Goal: Information Seeking & Learning: Find specific page/section

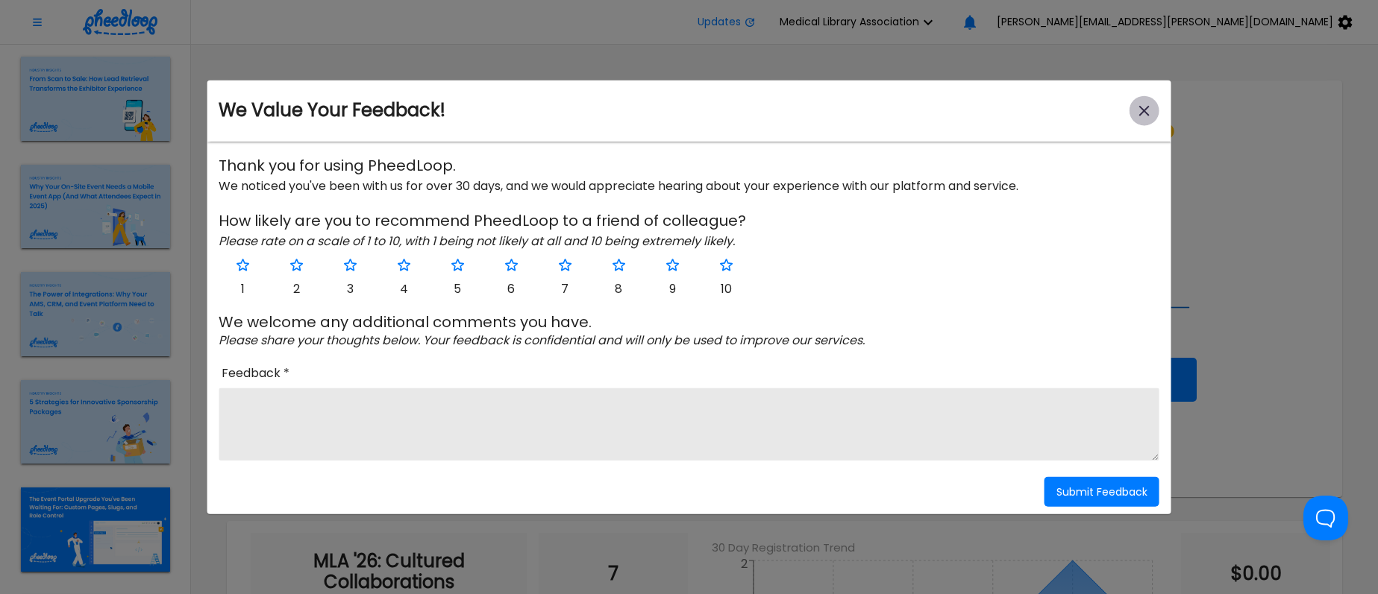
click at [1143, 106] on icon "close-modal" at bounding box center [1144, 110] width 18 height 18
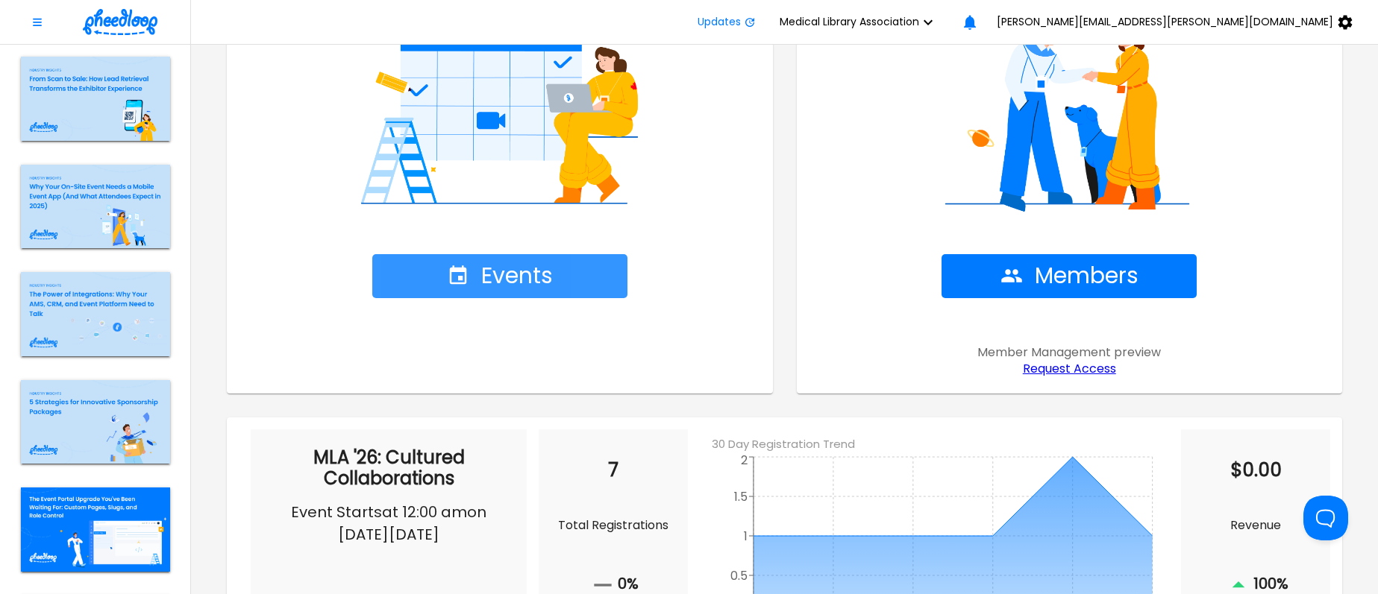
scroll to position [186, 0]
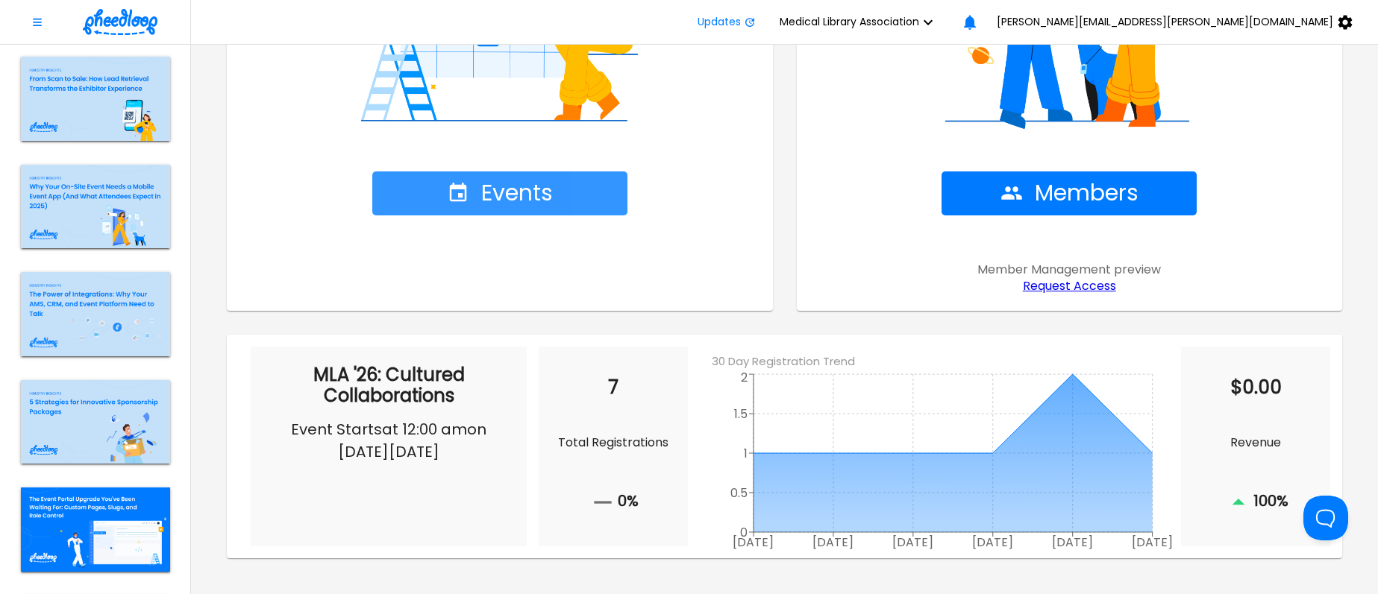
click at [469, 192] on span "Events" at bounding box center [500, 193] width 106 height 26
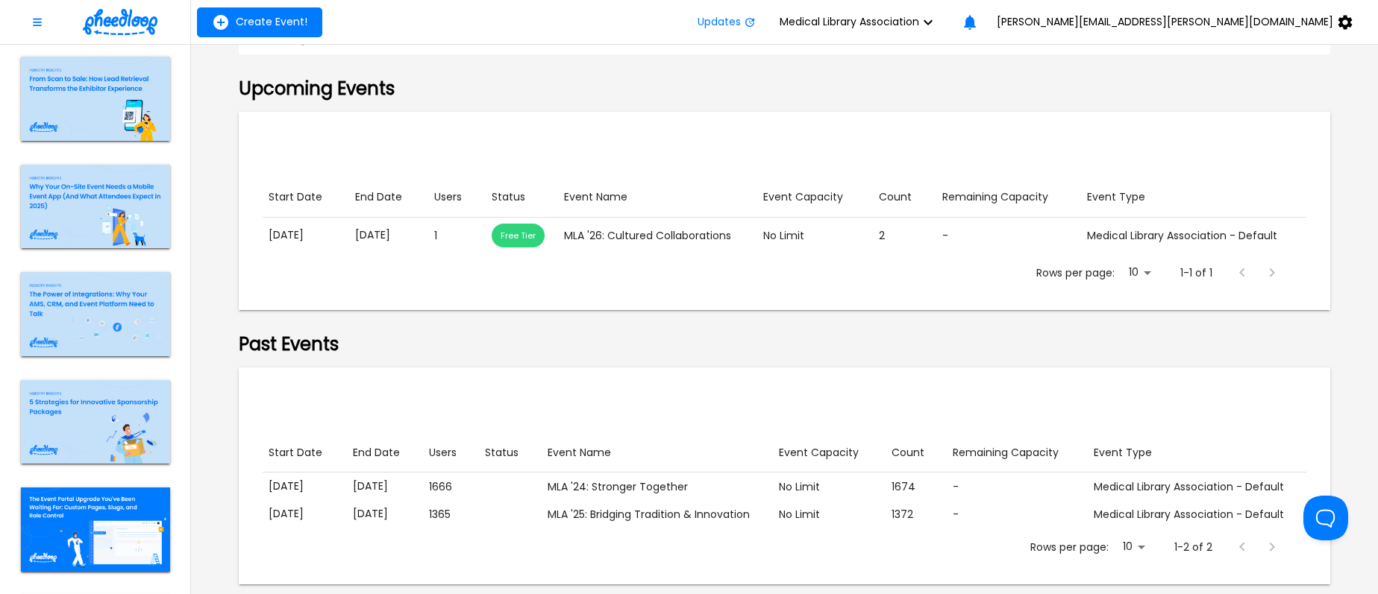
scroll to position [257, 0]
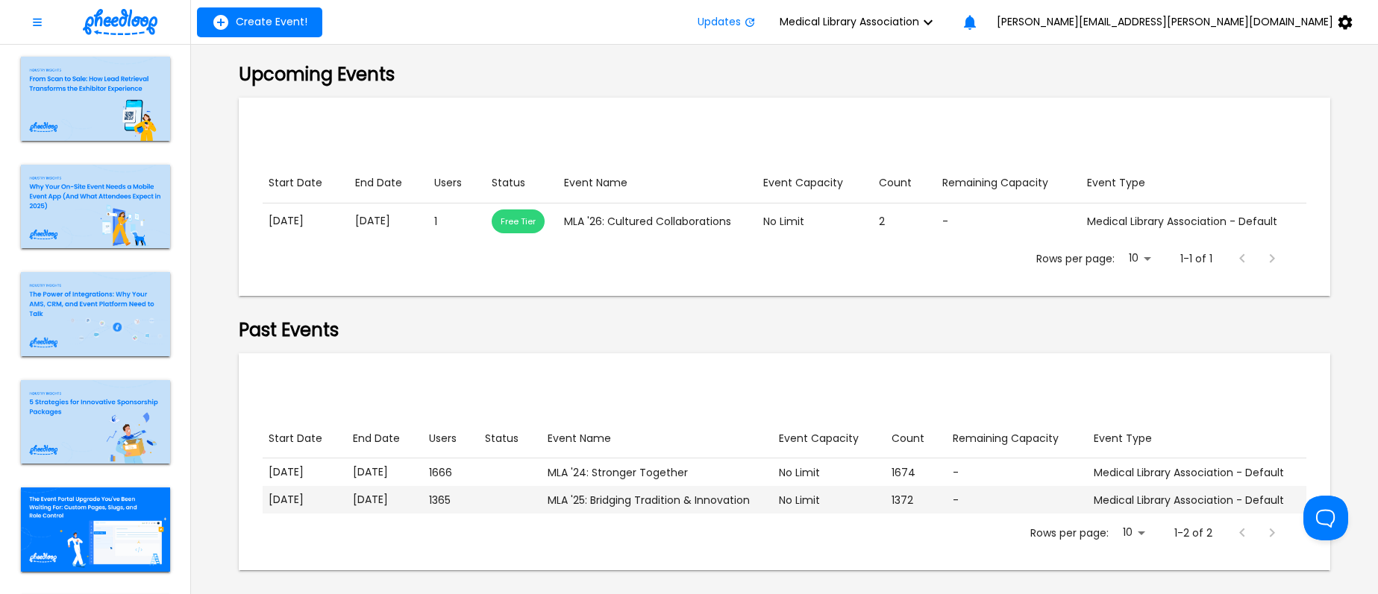
click at [325, 500] on p "[DATE]" at bounding box center [305, 500] width 72 height 16
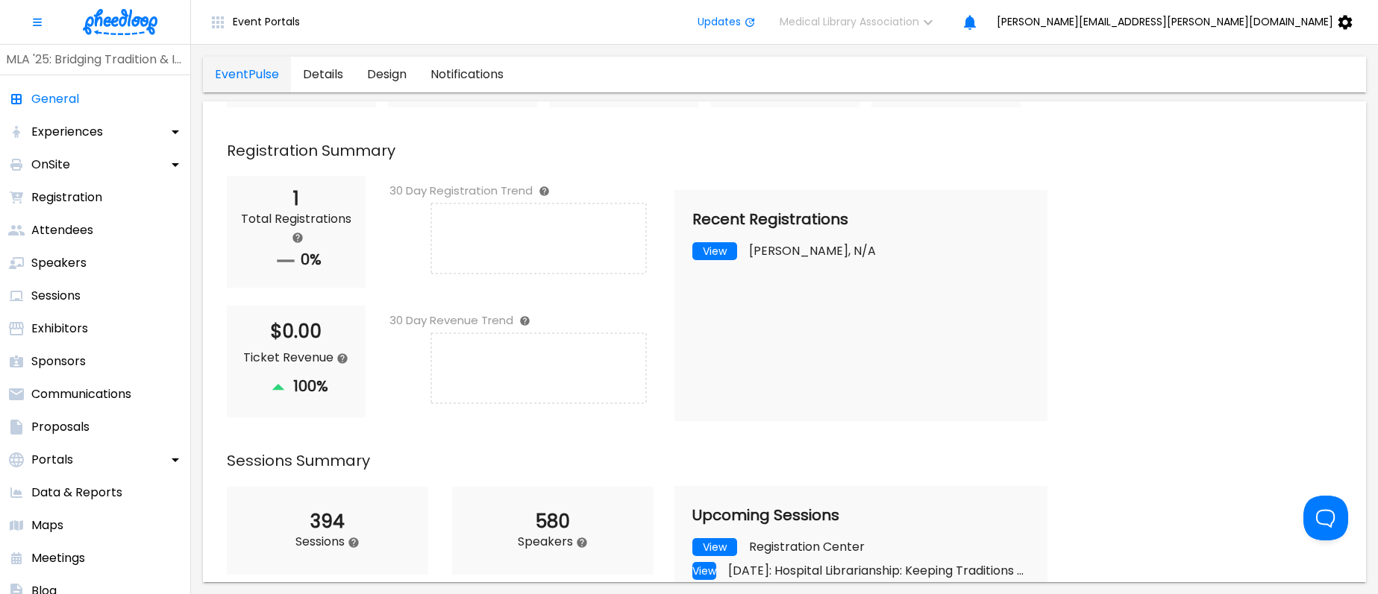
scroll to position [309, 0]
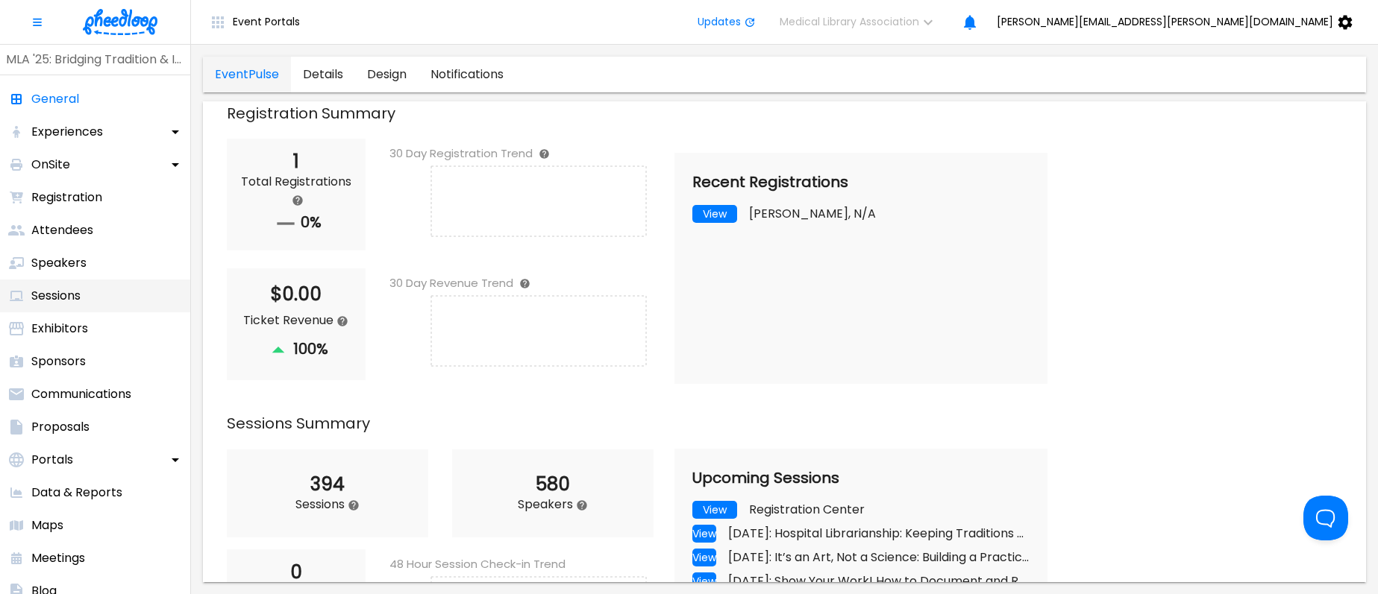
click at [66, 292] on p "Sessions" at bounding box center [55, 296] width 49 height 18
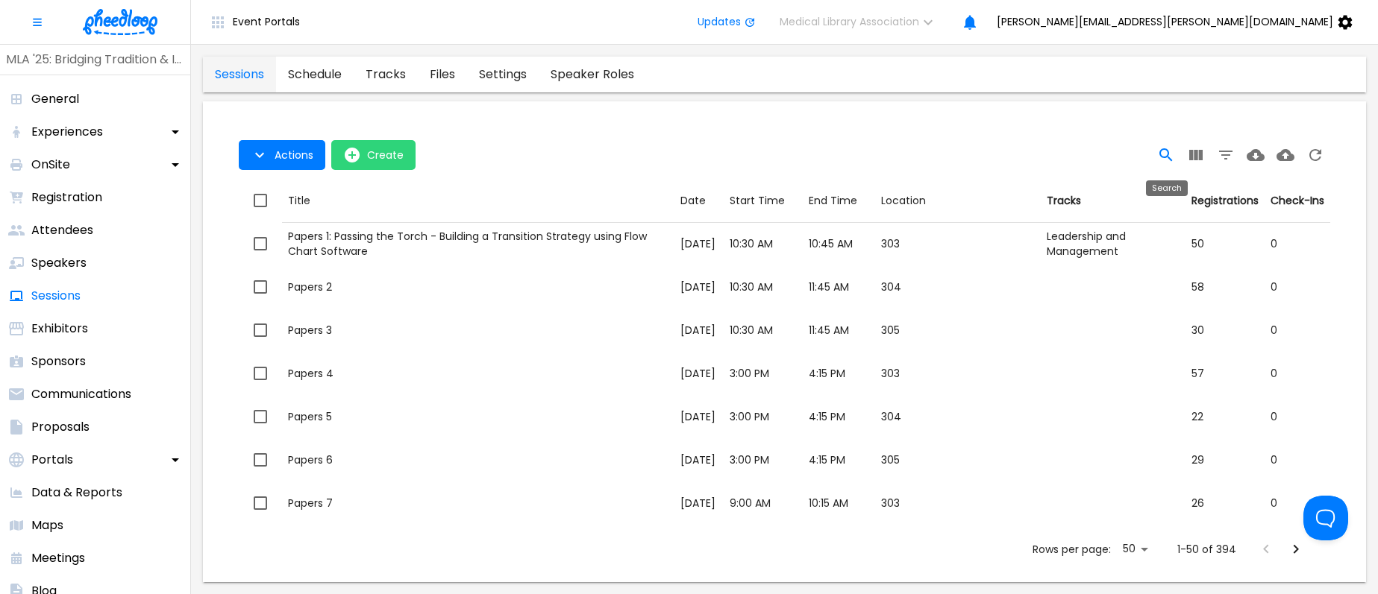
click at [1167, 154] on icon "Search" at bounding box center [1166, 155] width 18 height 18
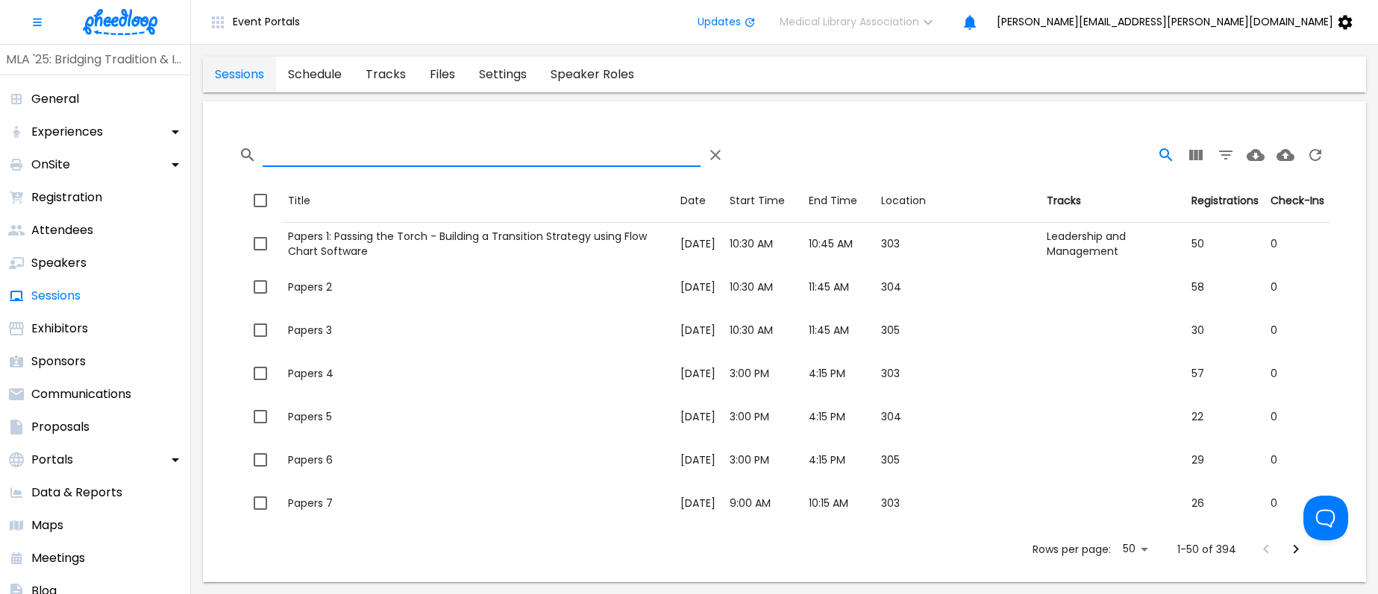
click at [375, 152] on input "Search" at bounding box center [482, 155] width 438 height 24
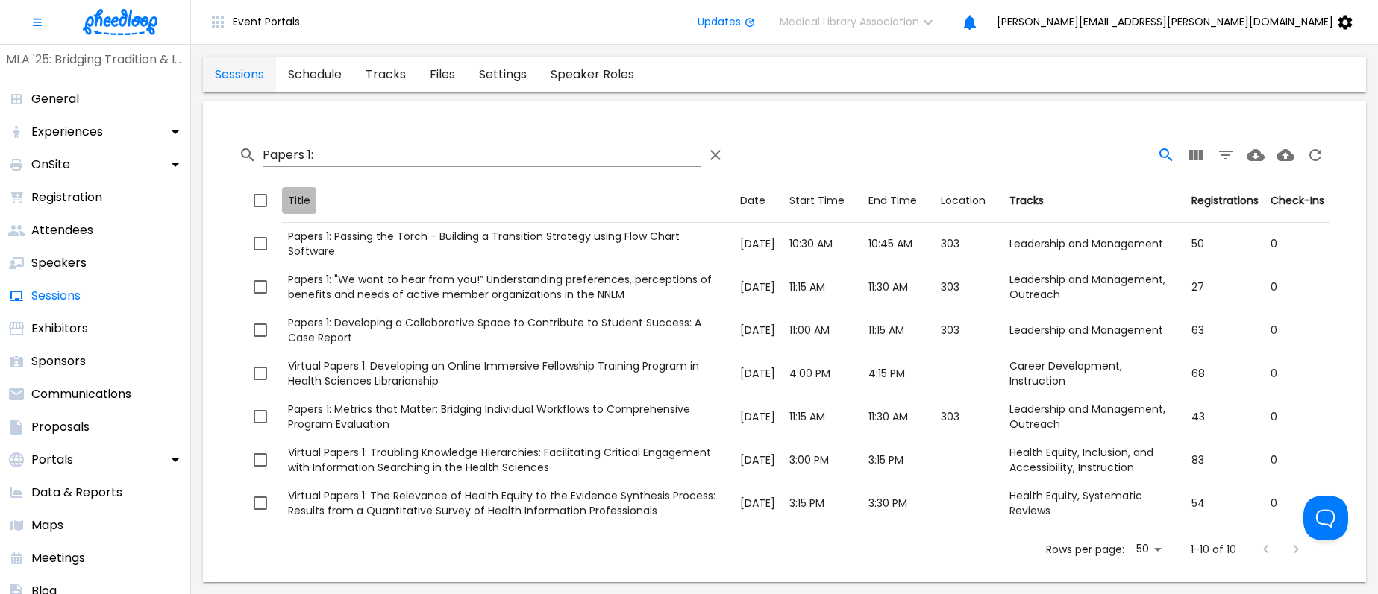
click at [308, 198] on div "Title" at bounding box center [299, 201] width 22 height 19
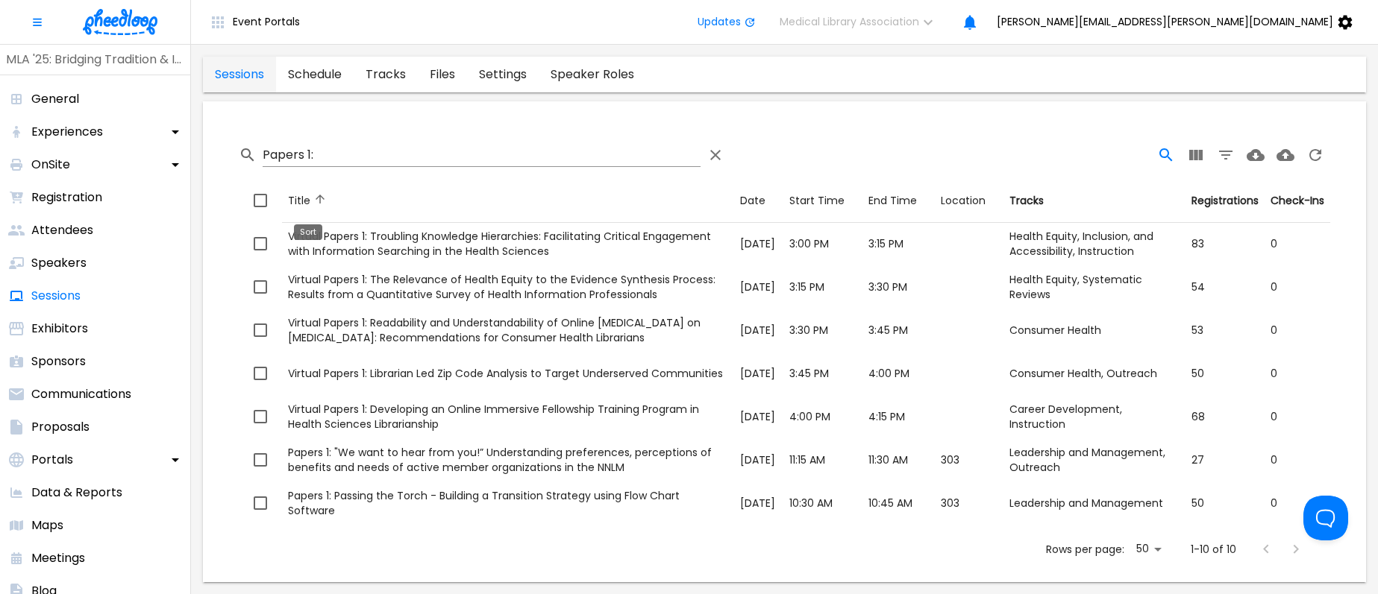
click at [305, 204] on div "Title" at bounding box center [299, 201] width 22 height 19
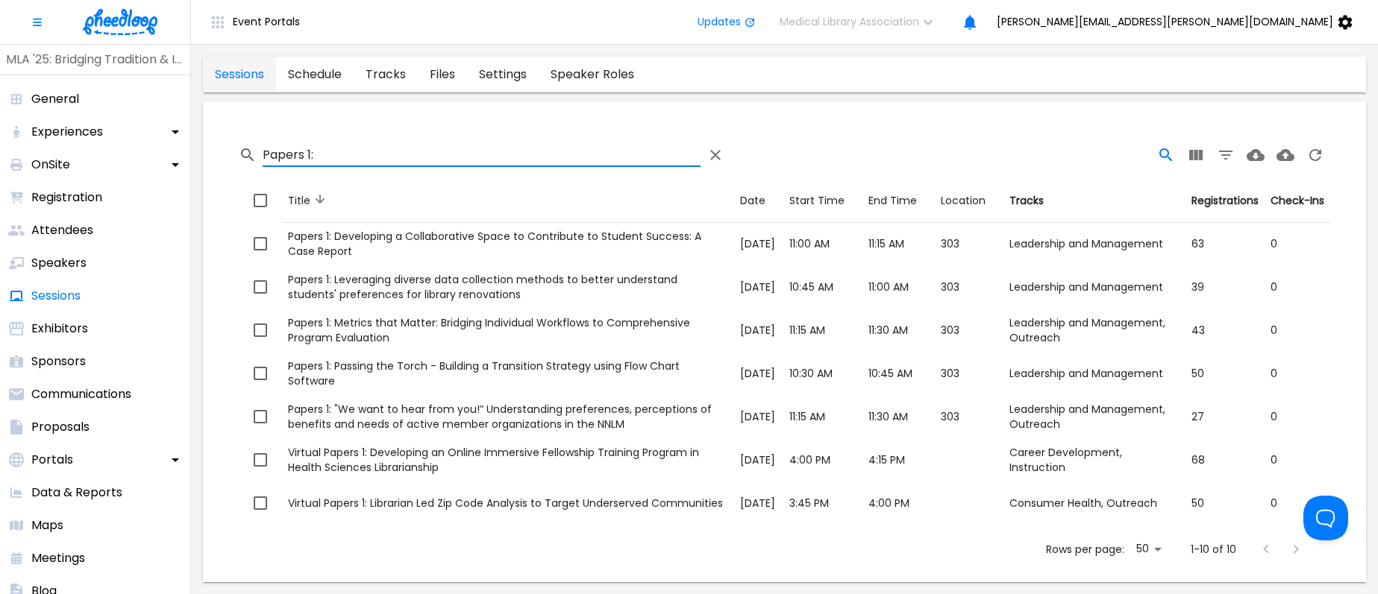
click at [308, 148] on input "Papers 1:" at bounding box center [482, 155] width 438 height 24
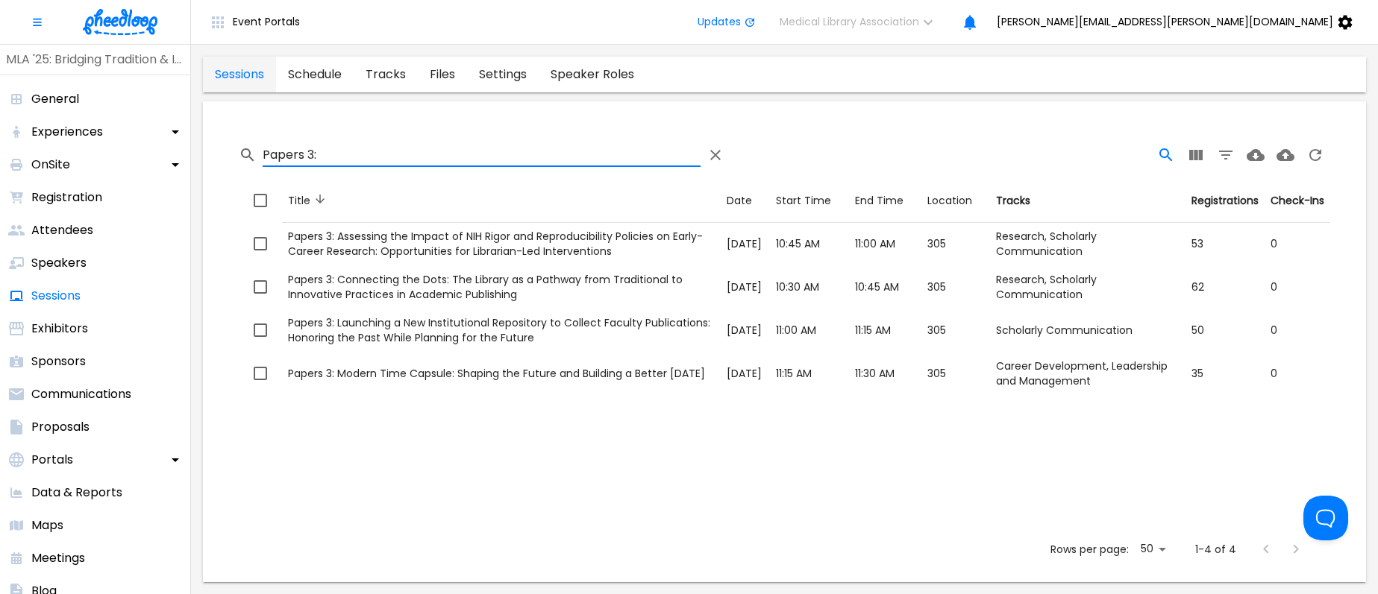
click at [309, 153] on input "Papers 3:" at bounding box center [482, 155] width 438 height 24
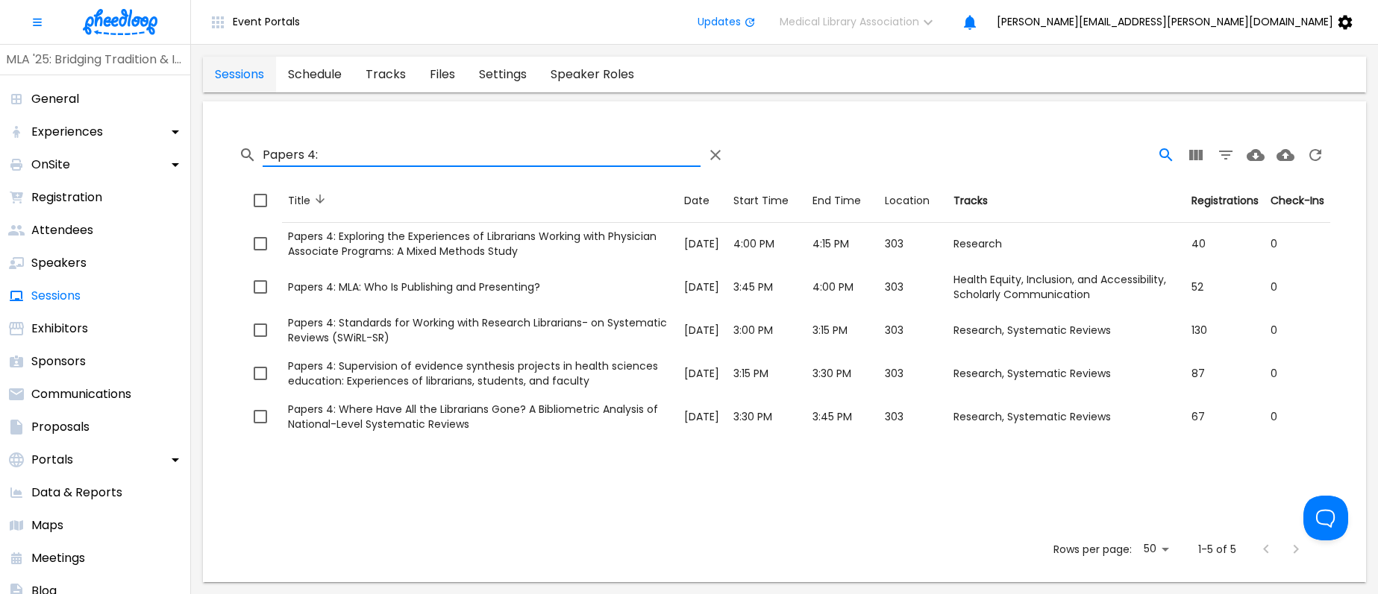
click at [310, 152] on input "Papers 4:" at bounding box center [482, 155] width 438 height 24
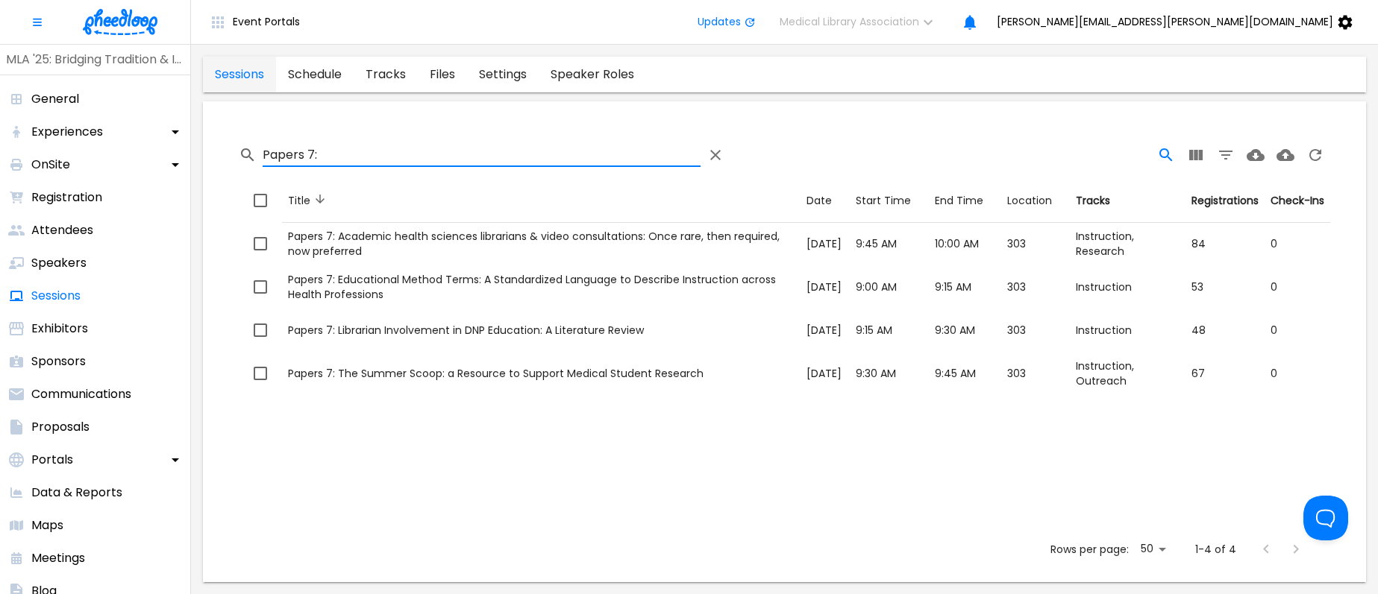
drag, startPoint x: 324, startPoint y: 154, endPoint x: 235, endPoint y: 151, distance: 89.5
click at [263, 151] on input "Papers 7:" at bounding box center [482, 155] width 438 height 24
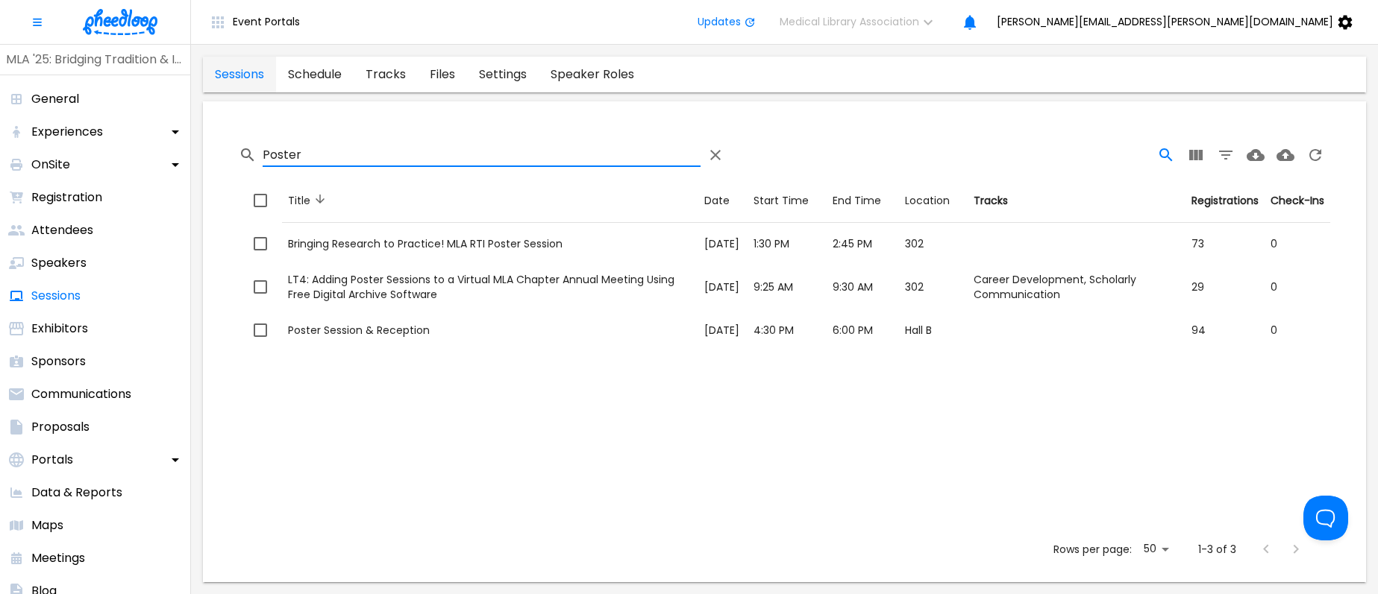
drag, startPoint x: 315, startPoint y: 157, endPoint x: 252, endPoint y: 160, distance: 62.8
click at [263, 160] on input "Poster" at bounding box center [482, 155] width 438 height 24
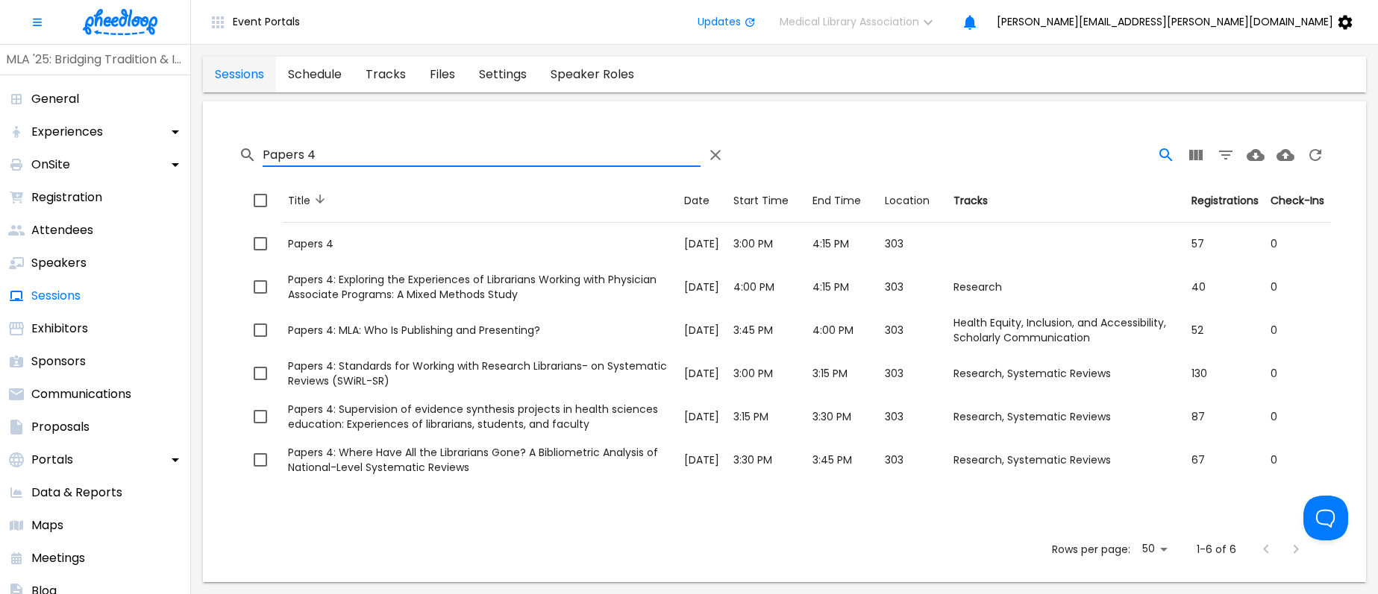
drag, startPoint x: 321, startPoint y: 157, endPoint x: 238, endPoint y: 148, distance: 83.9
click at [263, 148] on input "Papers 4" at bounding box center [482, 155] width 438 height 24
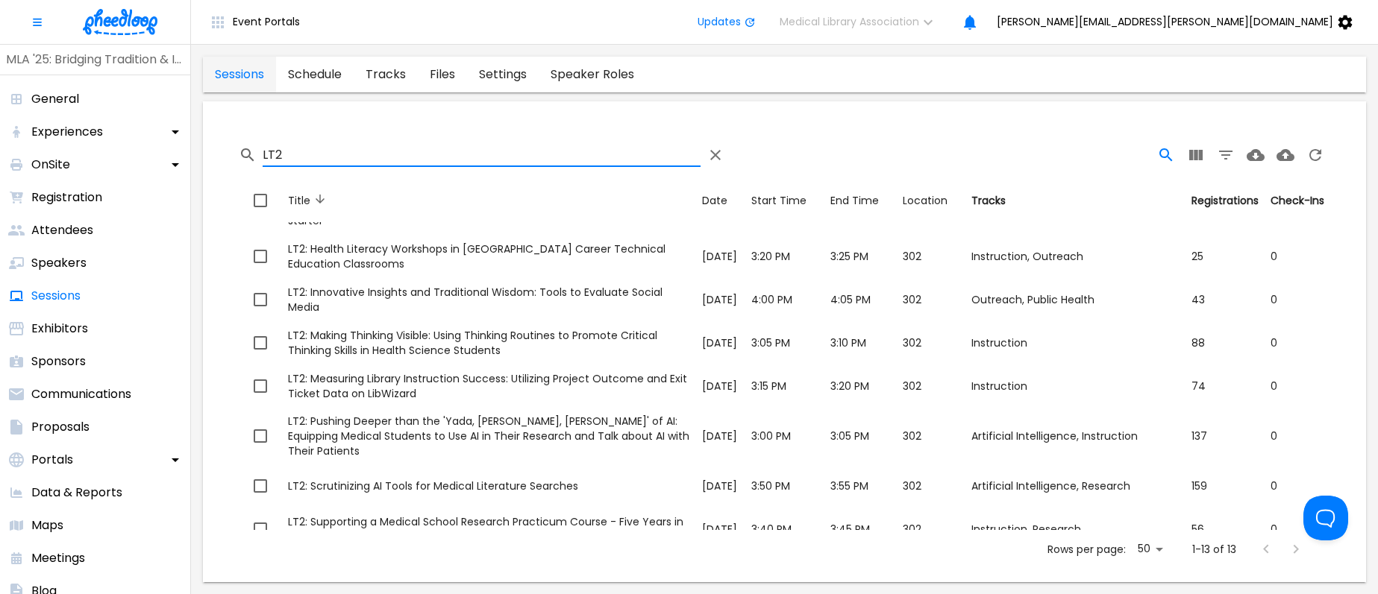
scroll to position [295, 0]
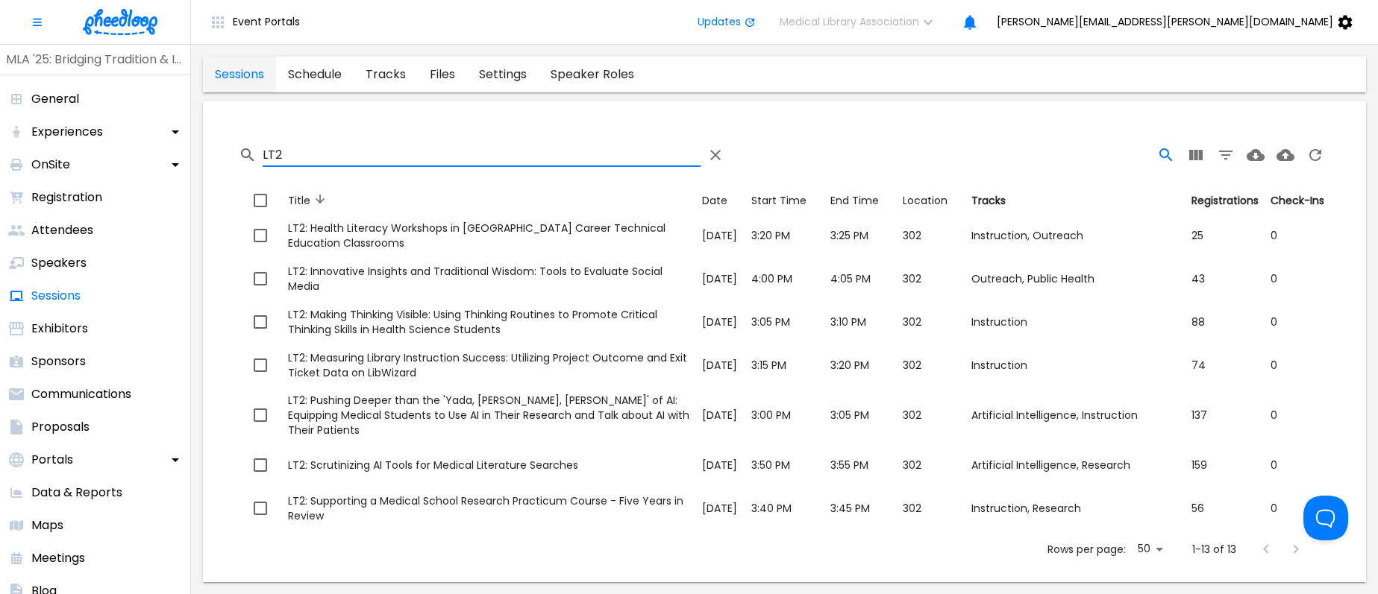
drag, startPoint x: 288, startPoint y: 156, endPoint x: 252, endPoint y: 153, distance: 35.9
click at [263, 153] on input "LT2" at bounding box center [482, 155] width 438 height 24
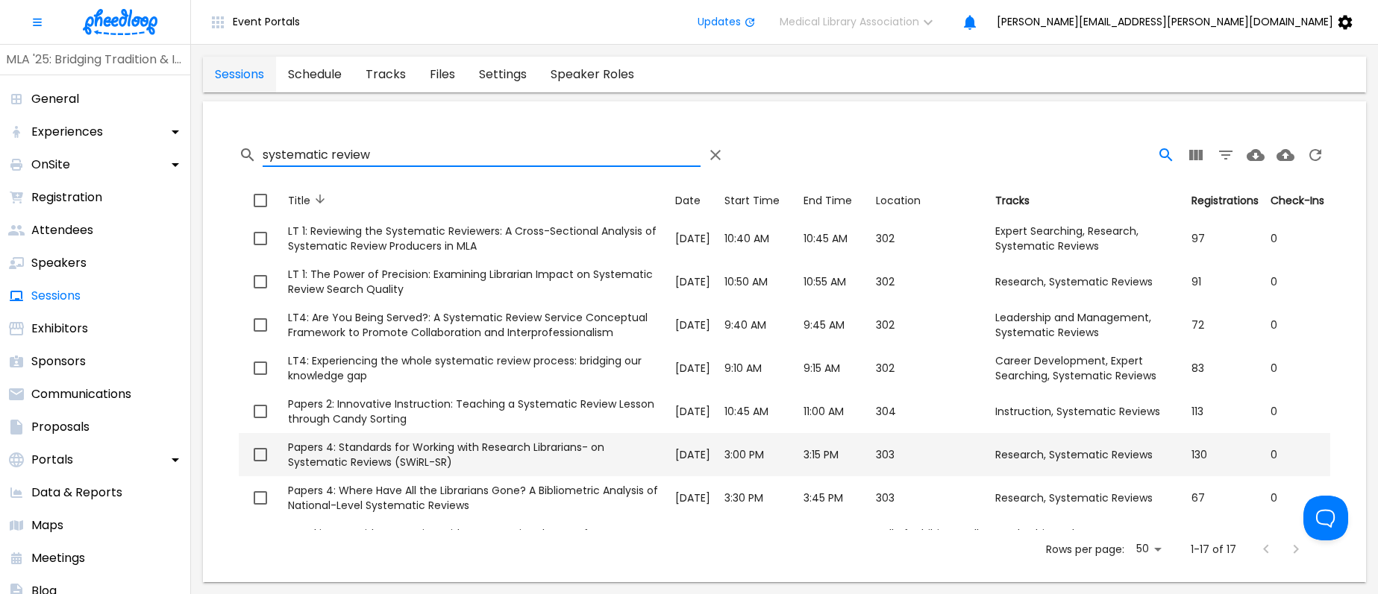
scroll to position [324, 0]
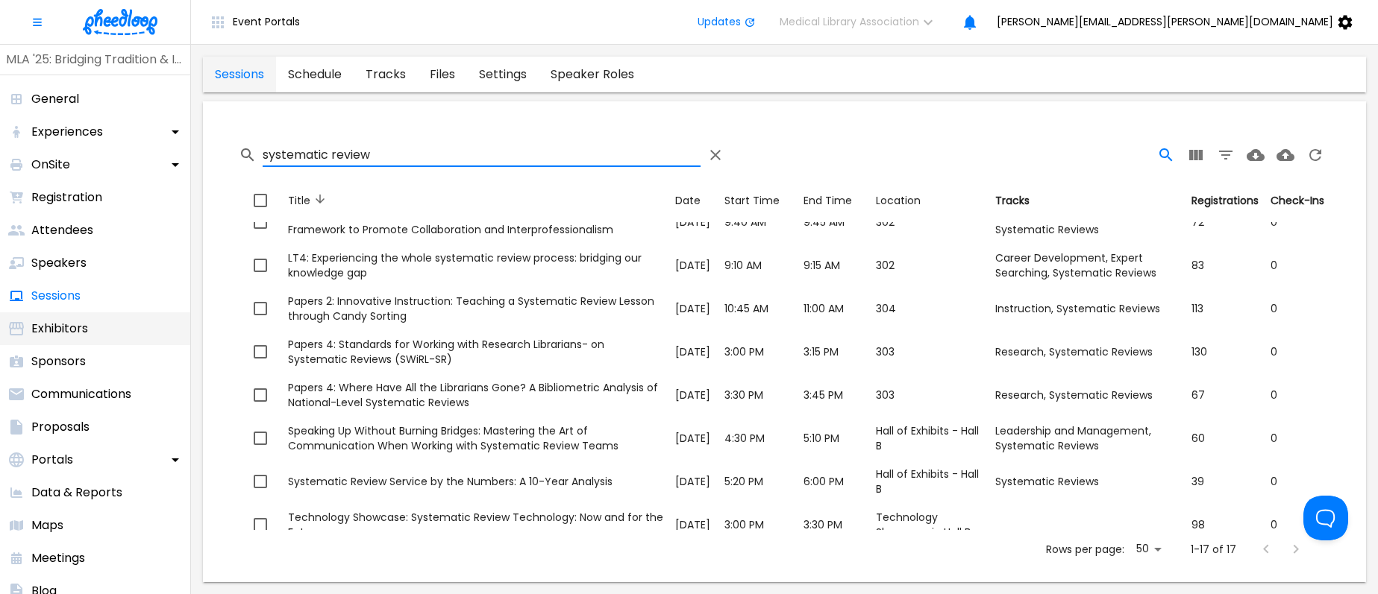
type input "systematic review"
